Goal: Understand site structure: Understand site structure

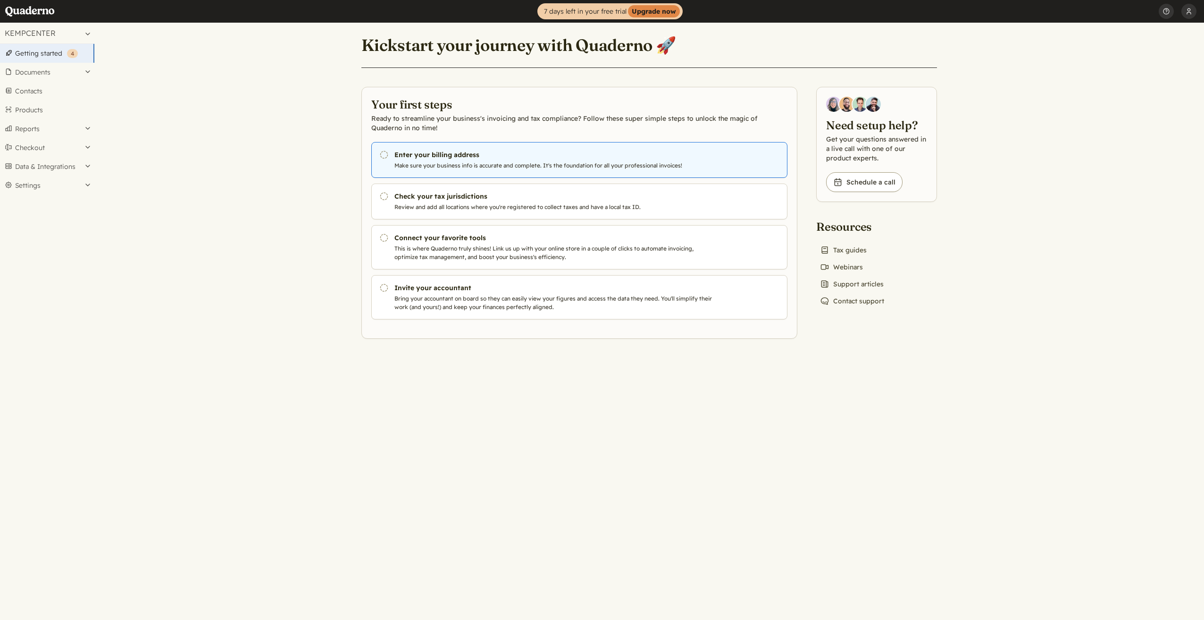
click at [482, 158] on h3 "Enter your billing address" at bounding box center [556, 154] width 322 height 9
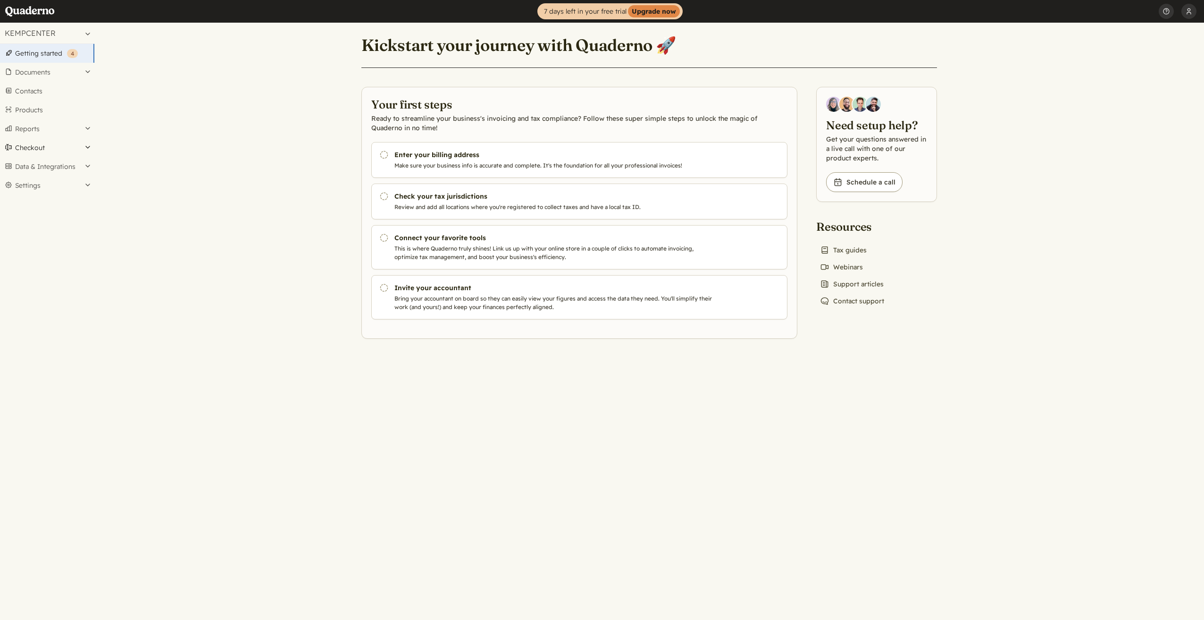
click at [66, 147] on button "Checkout" at bounding box center [47, 147] width 94 height 19
click at [62, 199] on button "Data & Integrations" at bounding box center [47, 197] width 94 height 19
click at [53, 184] on link "Integrations" at bounding box center [47, 182] width 94 height 13
click at [40, 75] on button "Documents" at bounding box center [47, 72] width 94 height 19
click at [59, 269] on link "Products" at bounding box center [47, 263] width 94 height 19
